Goal: Task Accomplishment & Management: Manage account settings

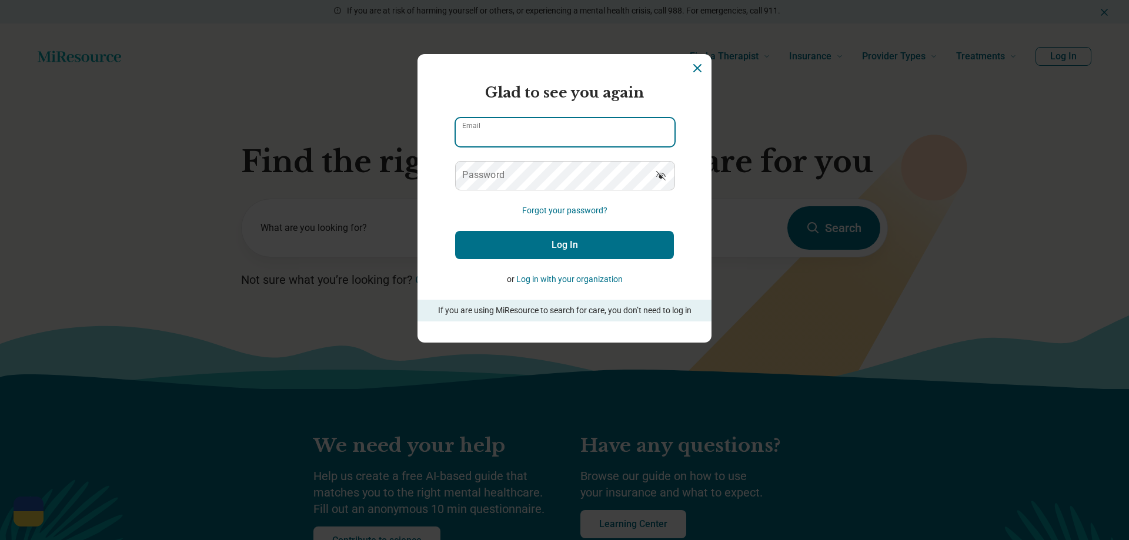
click at [585, 122] on input "Email" at bounding box center [565, 132] width 219 height 28
type input "**********"
click at [536, 233] on button "Log In" at bounding box center [564, 245] width 219 height 28
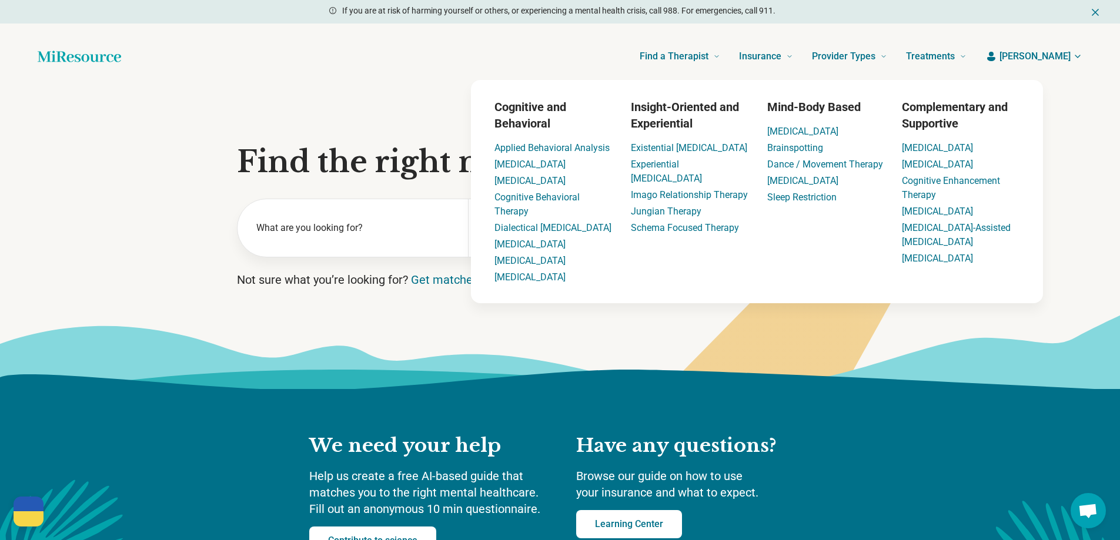
click at [1052, 59] on span "[PERSON_NAME]" at bounding box center [1035, 56] width 71 height 14
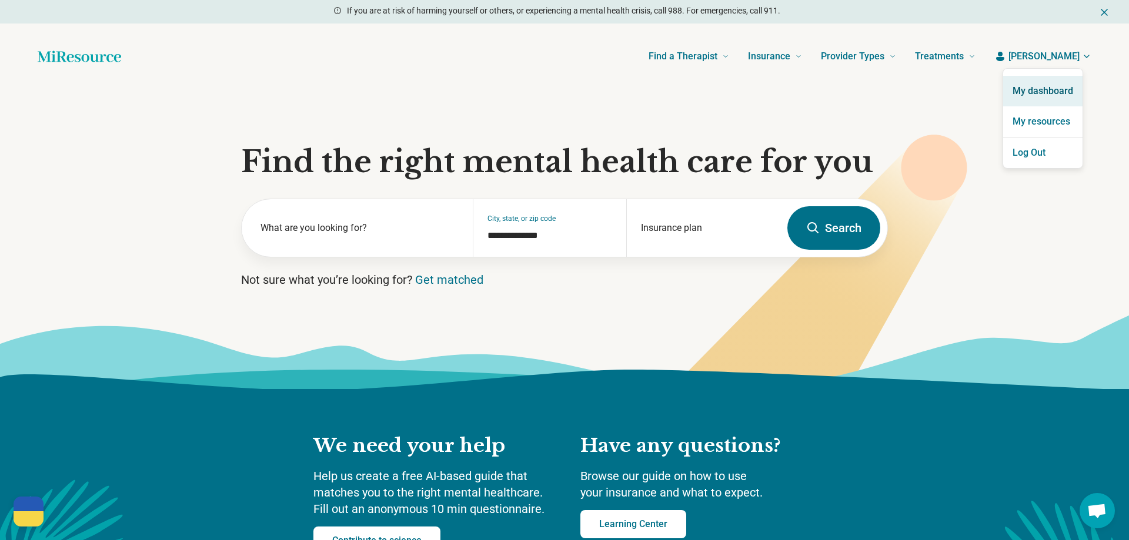
click at [1059, 91] on link "My dashboard" at bounding box center [1042, 91] width 79 height 31
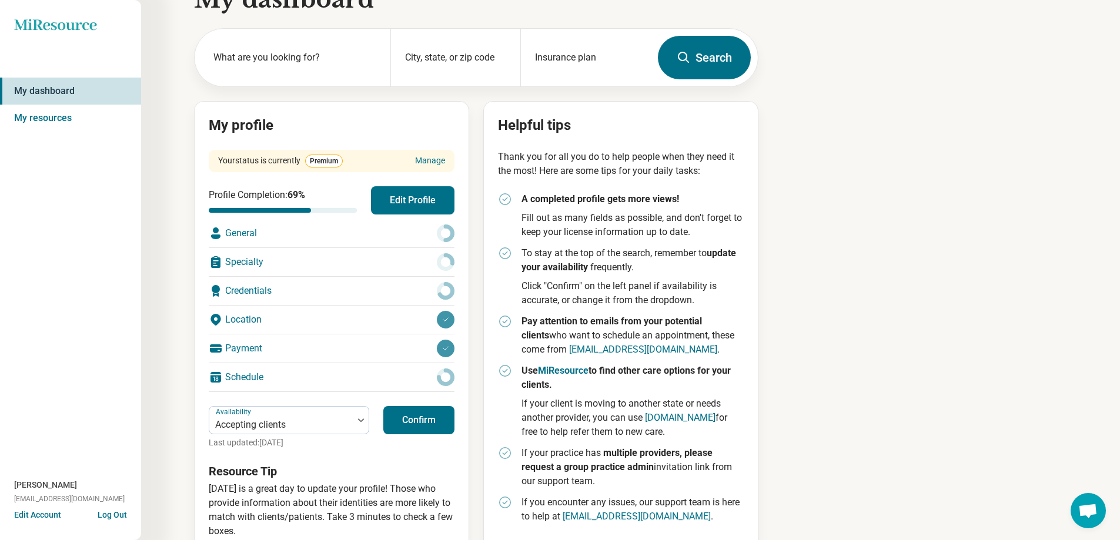
scroll to position [65, 0]
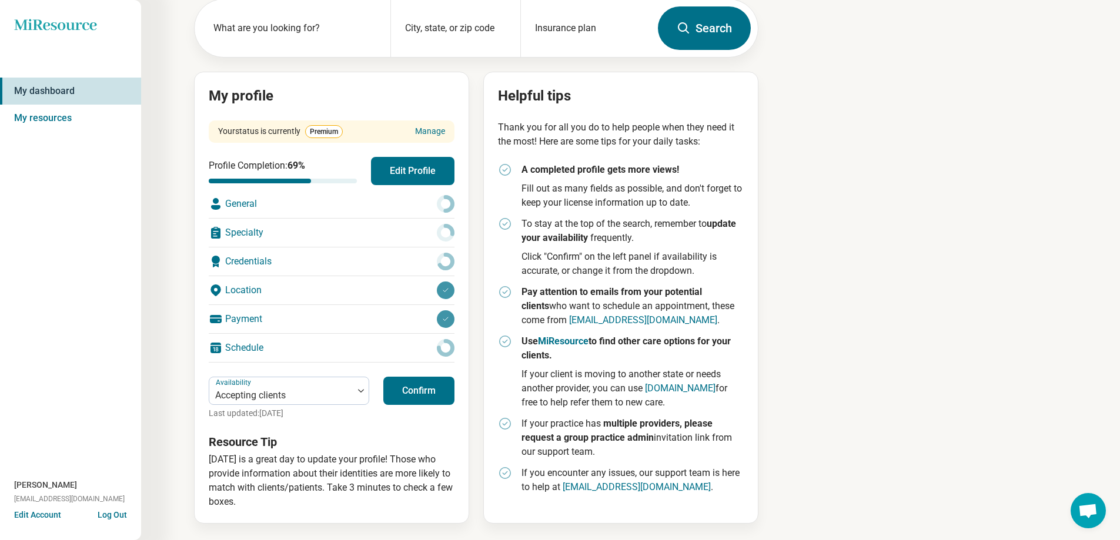
click at [418, 176] on button "Edit Profile" at bounding box center [413, 171] width 84 height 28
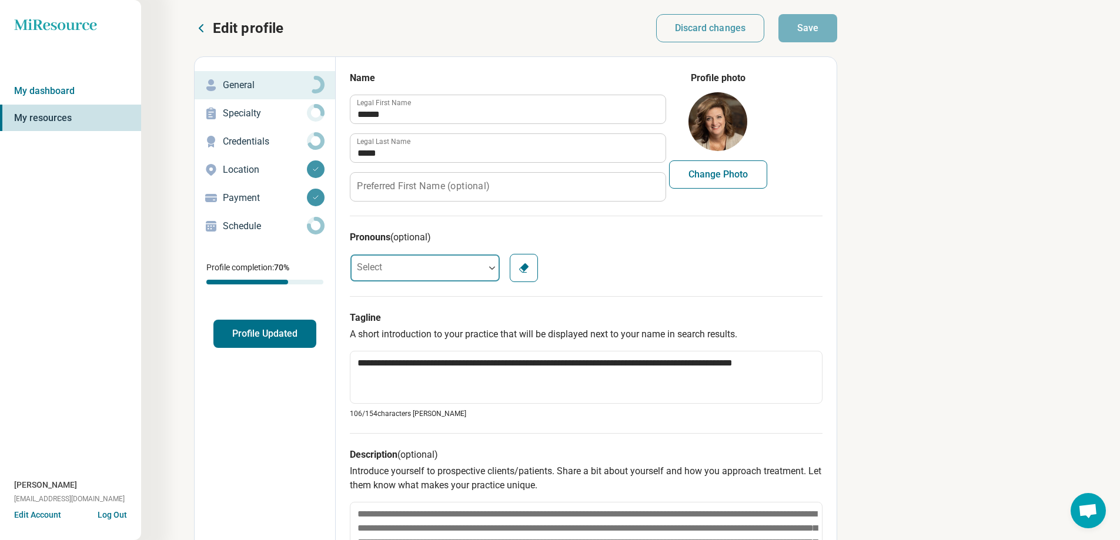
click at [426, 268] on div at bounding box center [418, 268] width 134 height 24
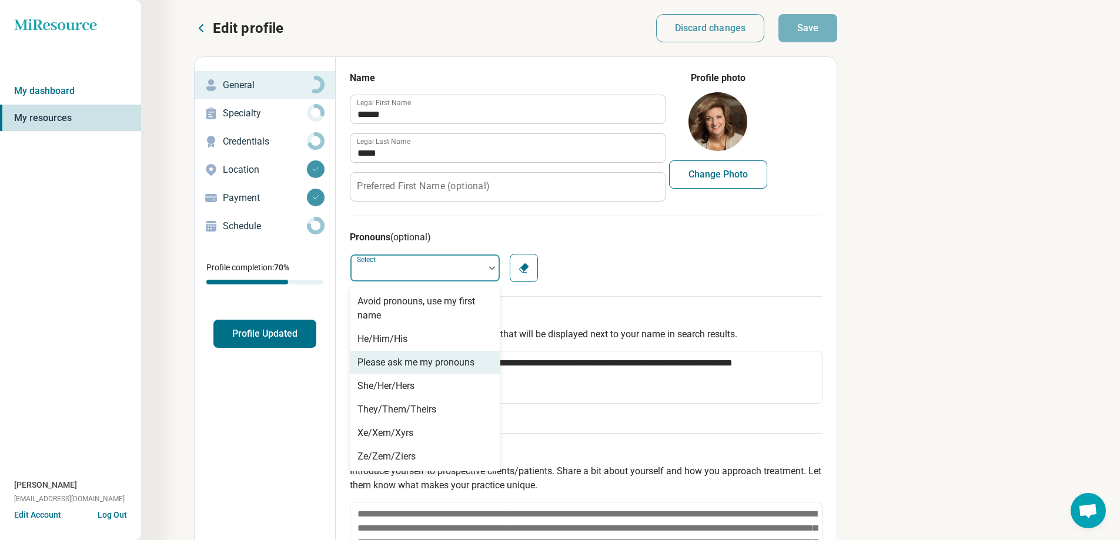
click at [696, 281] on div "7 results available. Use Up and Down to choose options, press Enter to select t…" at bounding box center [586, 268] width 473 height 28
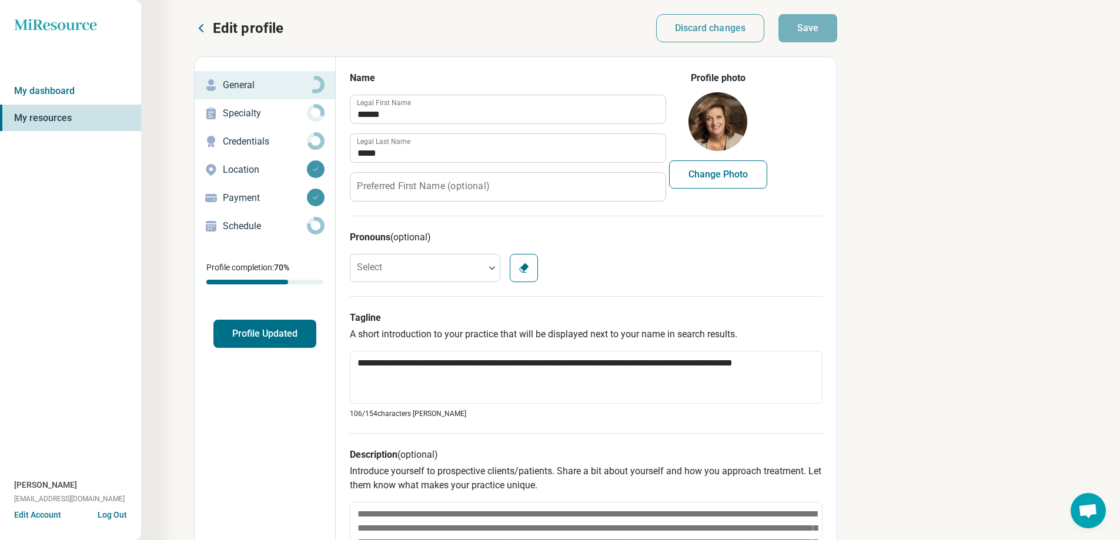
click at [252, 171] on p "Location" at bounding box center [265, 170] width 84 height 14
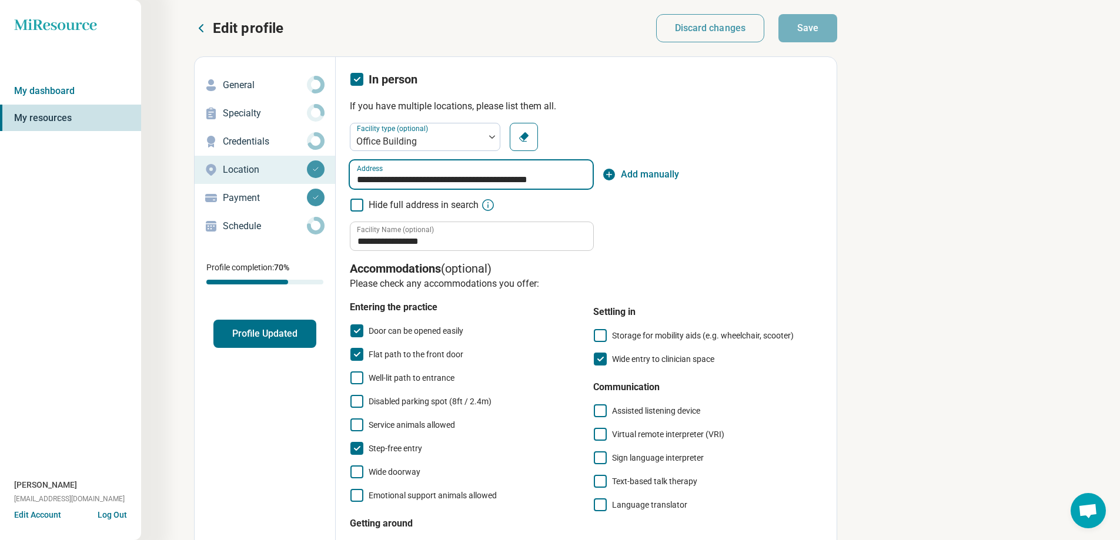
drag, startPoint x: 569, startPoint y: 180, endPoint x: 290, endPoint y: 167, distance: 279.7
click at [292, 167] on div "**********" at bounding box center [515, 400] width 643 height 688
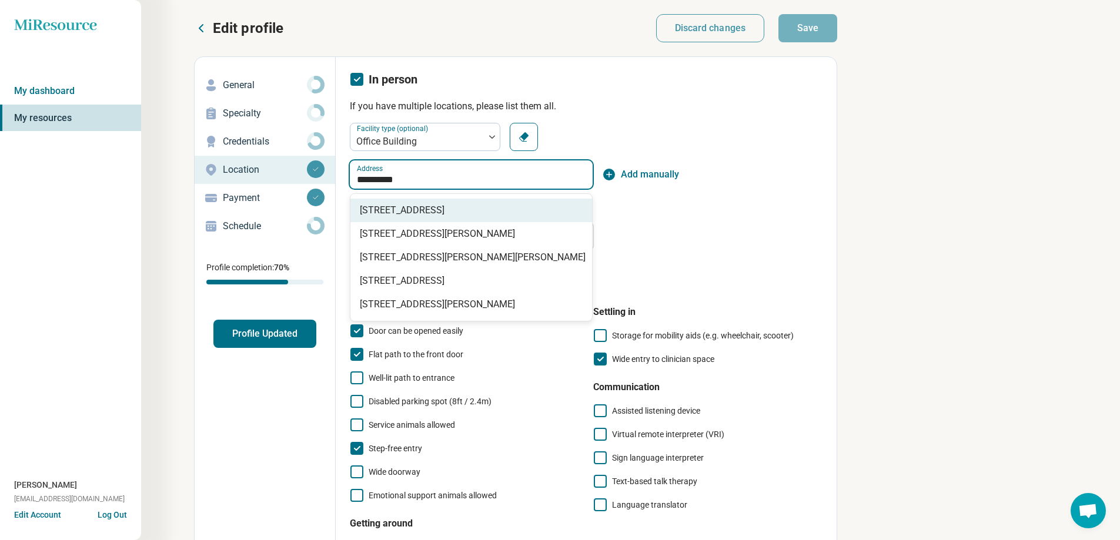
click at [531, 212] on span "[STREET_ADDRESS]" at bounding box center [474, 210] width 228 height 14
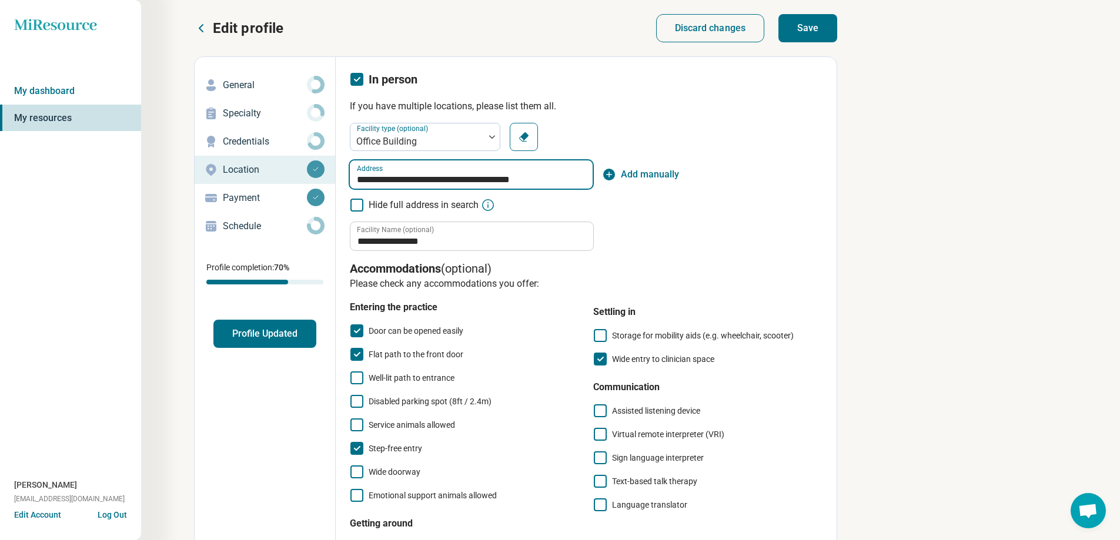
type input "**********"
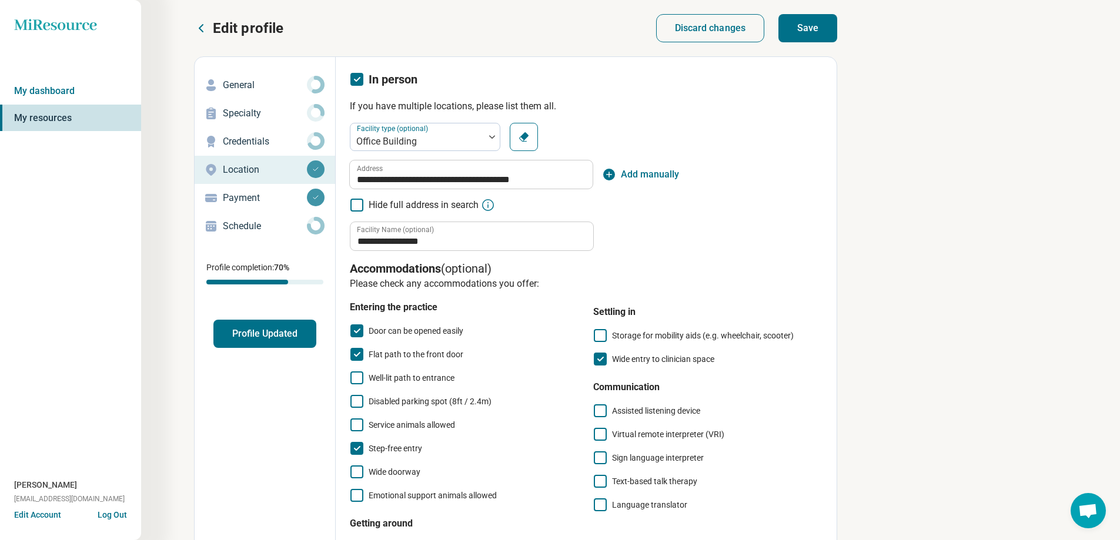
drag, startPoint x: 806, startPoint y: 16, endPoint x: 810, endPoint y: 42, distance: 26.8
click at [808, 16] on button "Save" at bounding box center [808, 28] width 59 height 28
